Goal: Task Accomplishment & Management: Manage account settings

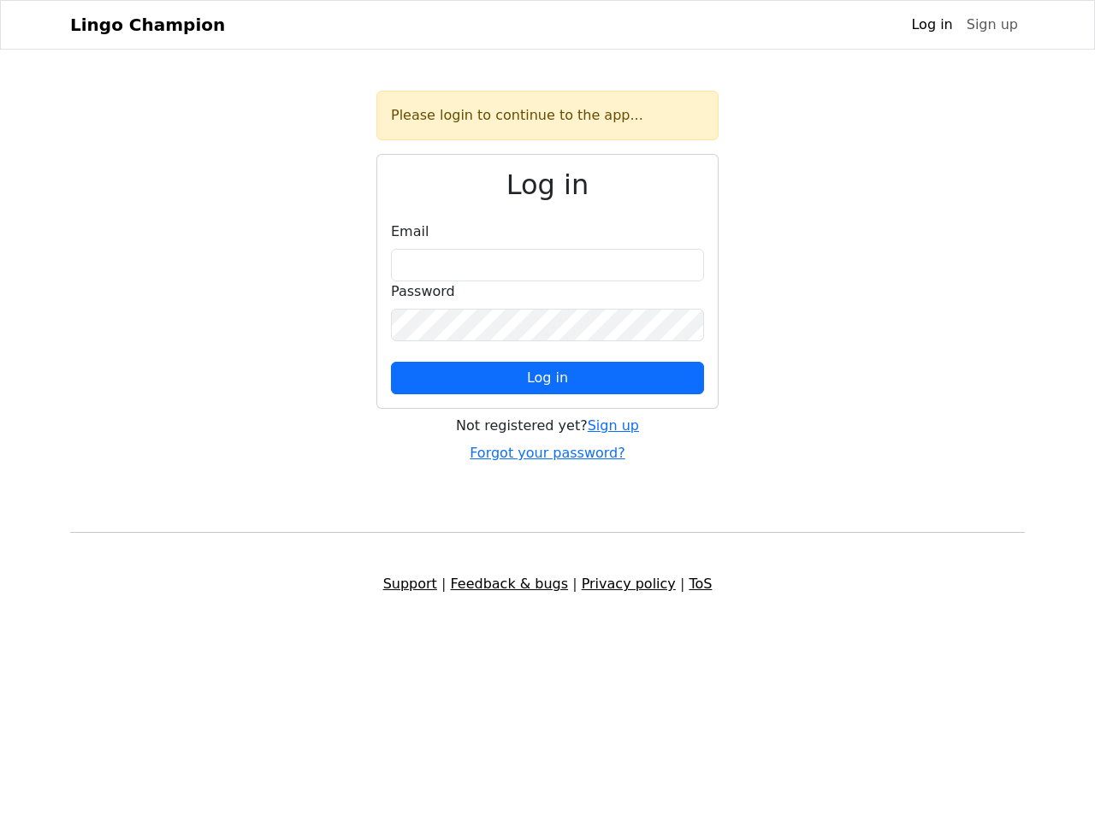
click at [548, 378] on span "Log in" at bounding box center [547, 378] width 41 height 16
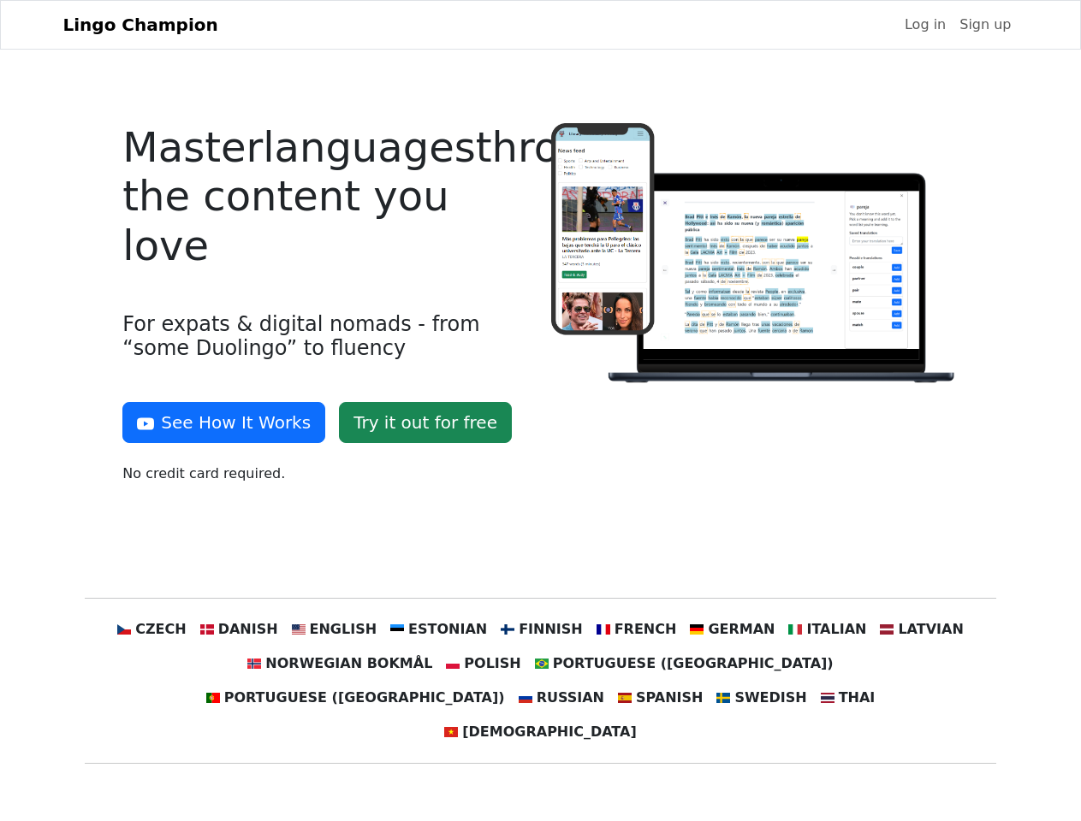
click at [541, 411] on div at bounding box center [755, 310] width 428 height 375
click at [217, 423] on button "See How It Works" at bounding box center [223, 422] width 203 height 41
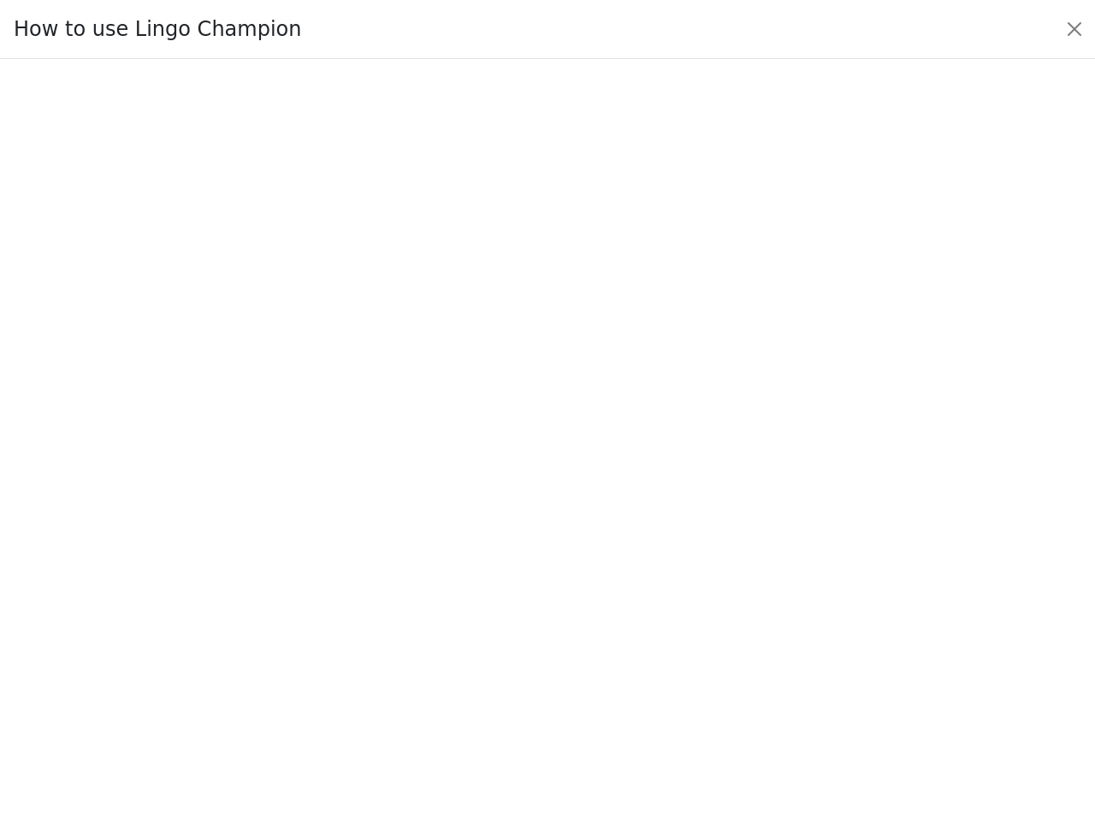
click at [184, 630] on div at bounding box center [547, 440] width 1015 height 601
click at [264, 630] on div at bounding box center [547, 440] width 1015 height 601
click at [351, 630] on div at bounding box center [547, 440] width 1015 height 601
click at [445, 630] on div at bounding box center [547, 440] width 1015 height 601
click at [539, 630] on div at bounding box center [547, 440] width 1015 height 601
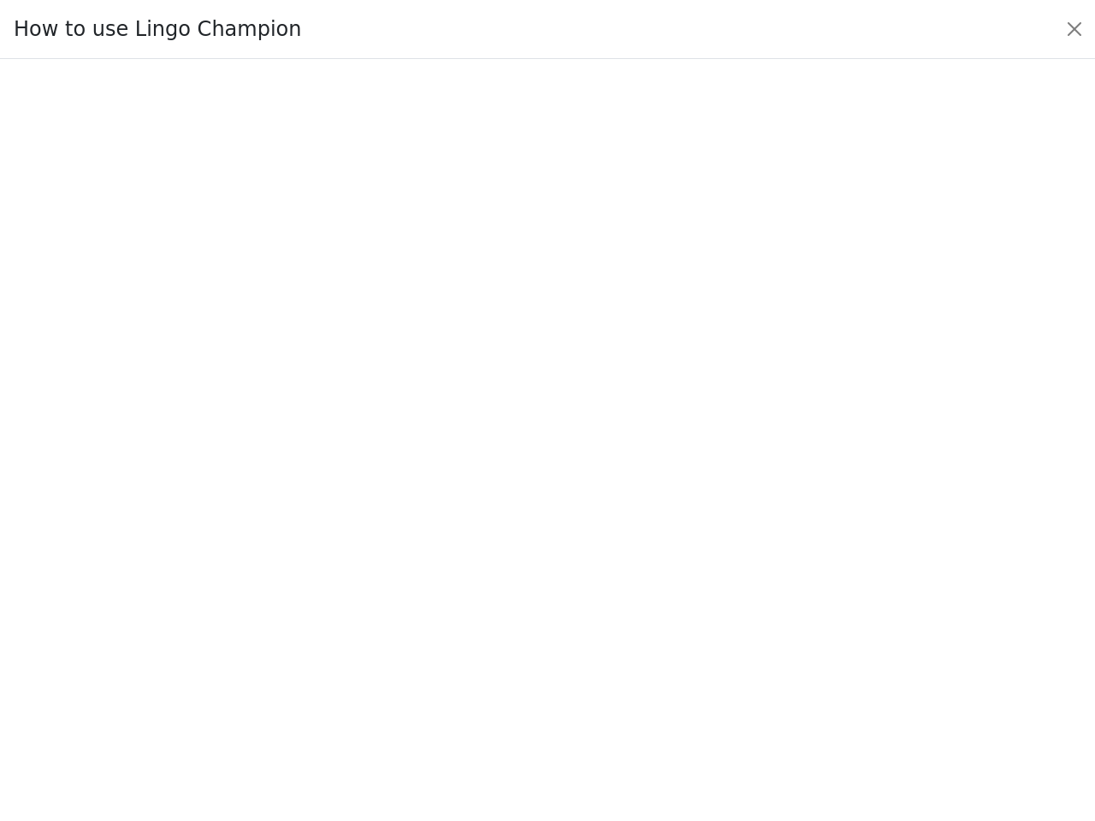
click at [625, 630] on div at bounding box center [547, 440] width 1015 height 601
click at [713, 630] on div at bounding box center [547, 440] width 1015 height 601
click at [801, 630] on div at bounding box center [547, 440] width 1015 height 601
